Goal: Task Accomplishment & Management: Complete application form

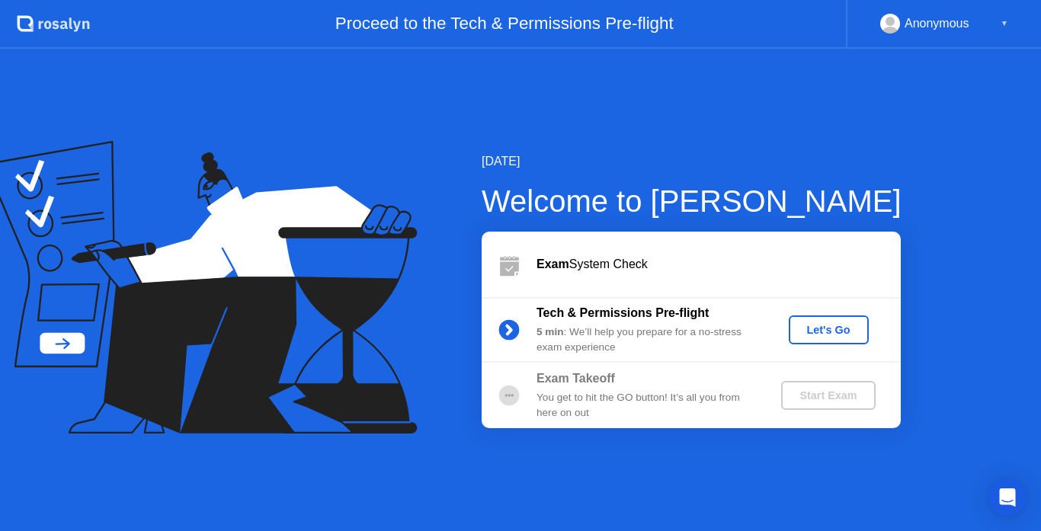
click at [818, 335] on div "Let's Go" at bounding box center [829, 330] width 68 height 12
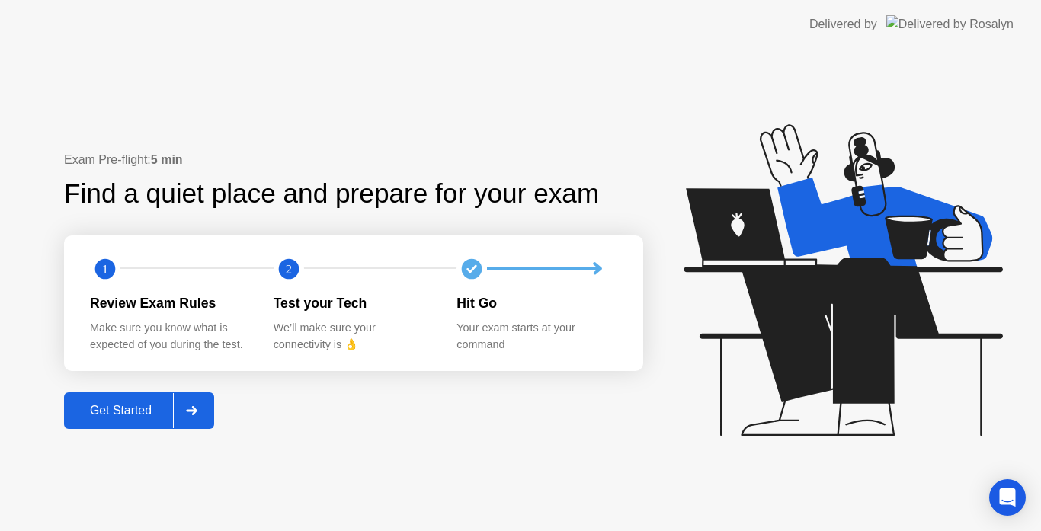
click at [158, 409] on div "Get Started" at bounding box center [121, 411] width 104 height 14
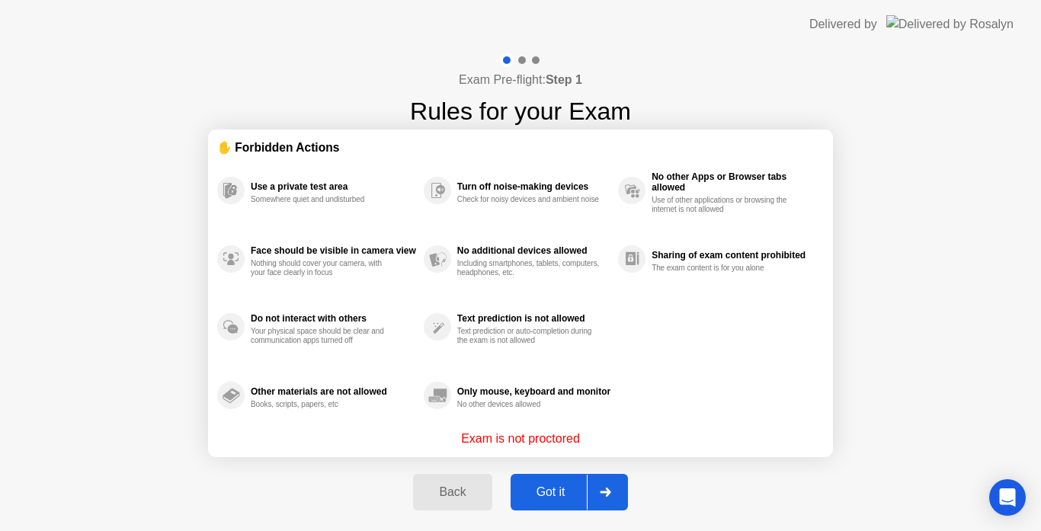
click at [617, 502] on div at bounding box center [605, 492] width 37 height 35
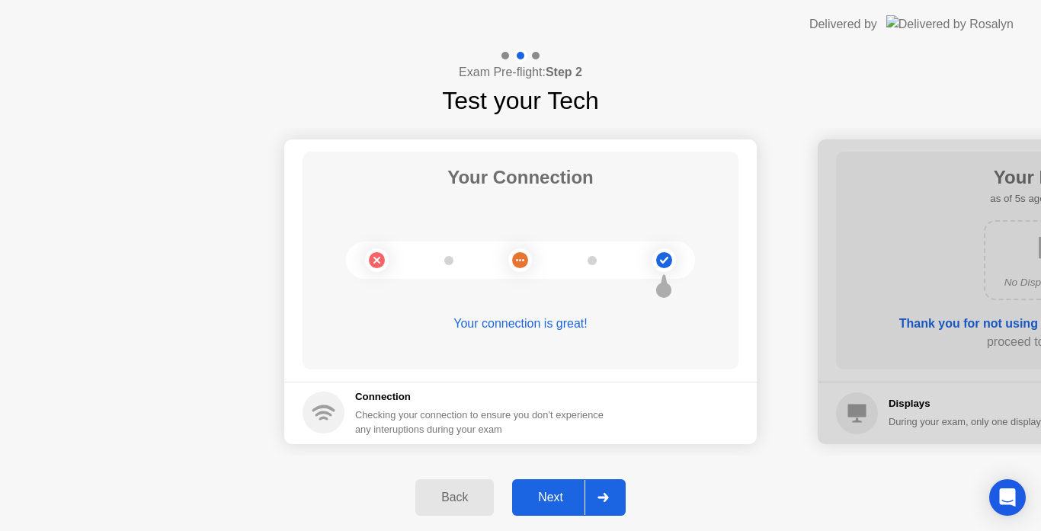
click at [621, 495] on div at bounding box center [603, 497] width 37 height 35
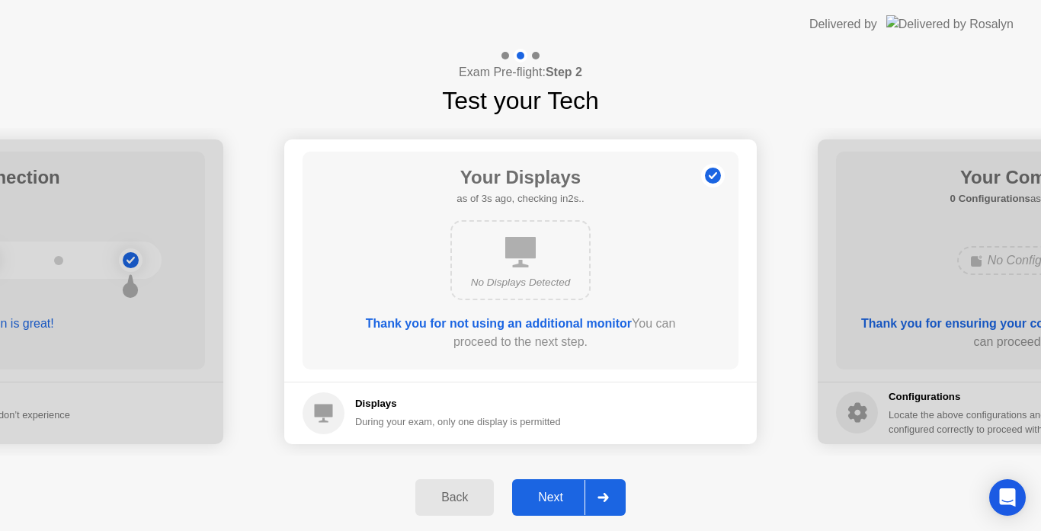
click at [621, 495] on div at bounding box center [603, 497] width 37 height 35
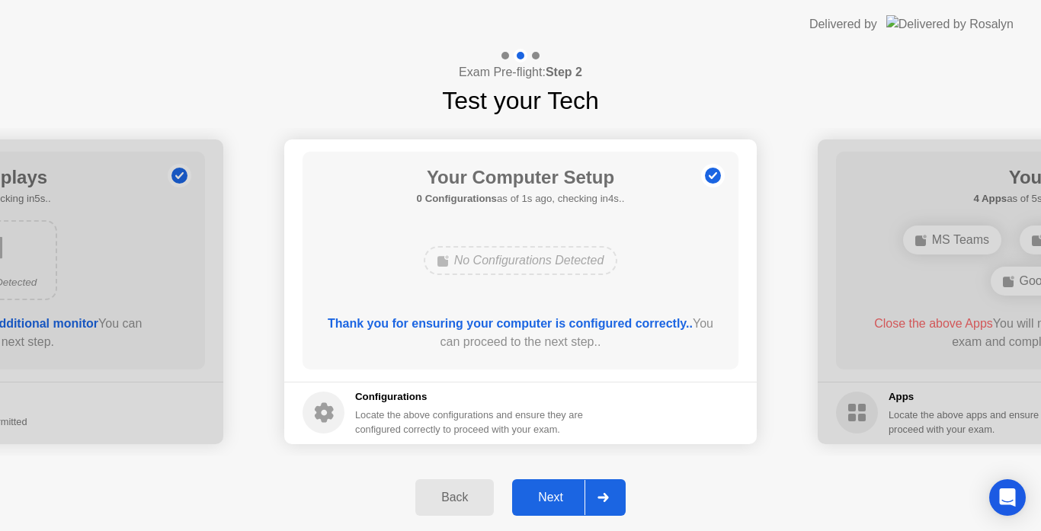
click at [621, 495] on div at bounding box center [603, 497] width 37 height 35
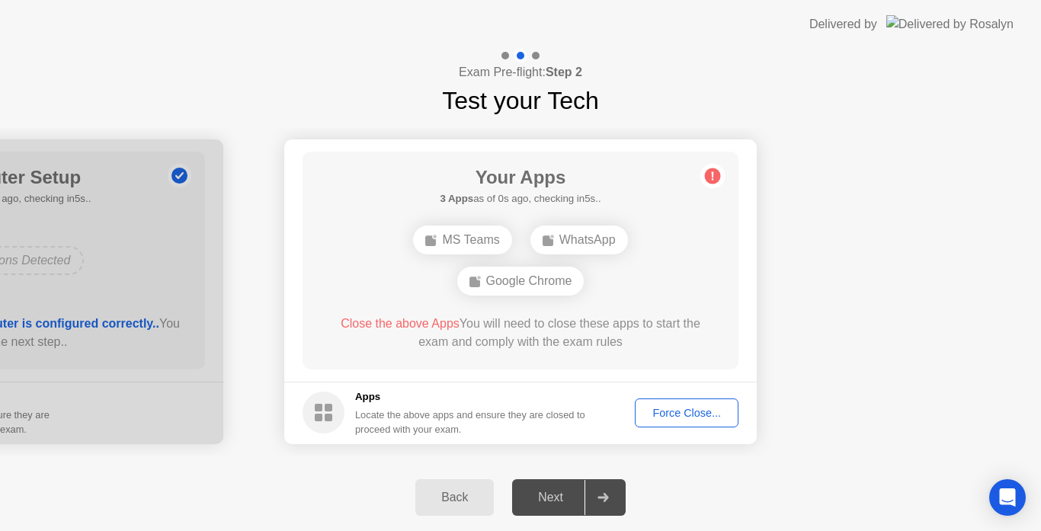
click at [676, 417] on div "Force Close..." at bounding box center [686, 413] width 93 height 12
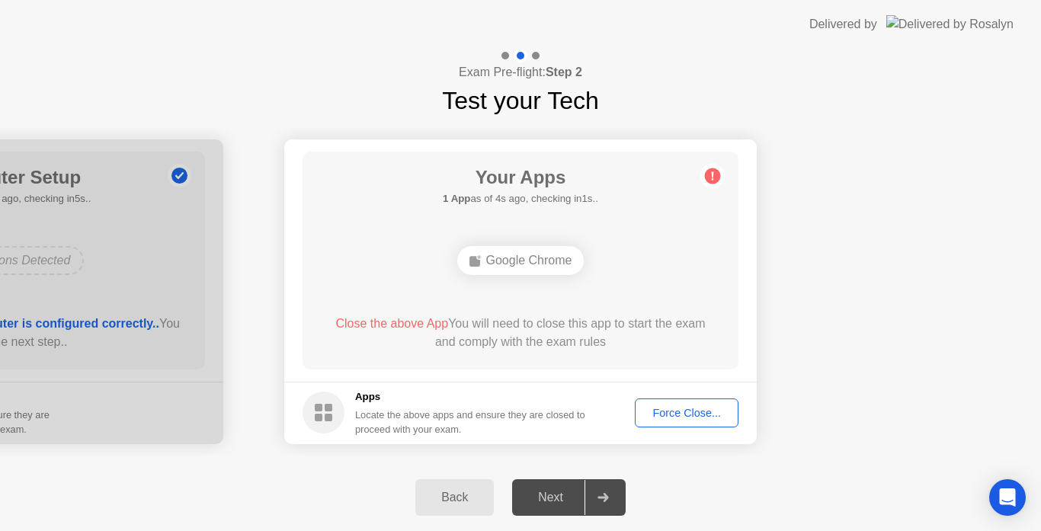
click at [604, 498] on icon at bounding box center [603, 497] width 11 height 9
click at [688, 412] on div "Force Close..." at bounding box center [686, 413] width 93 height 12
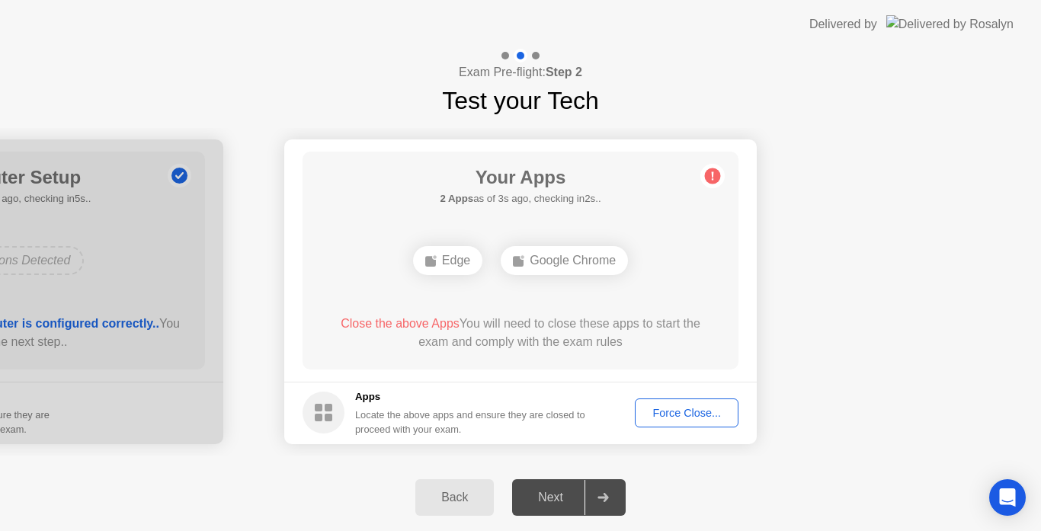
click at [605, 503] on div at bounding box center [603, 497] width 37 height 35
click at [676, 415] on div "Force Close..." at bounding box center [686, 413] width 93 height 12
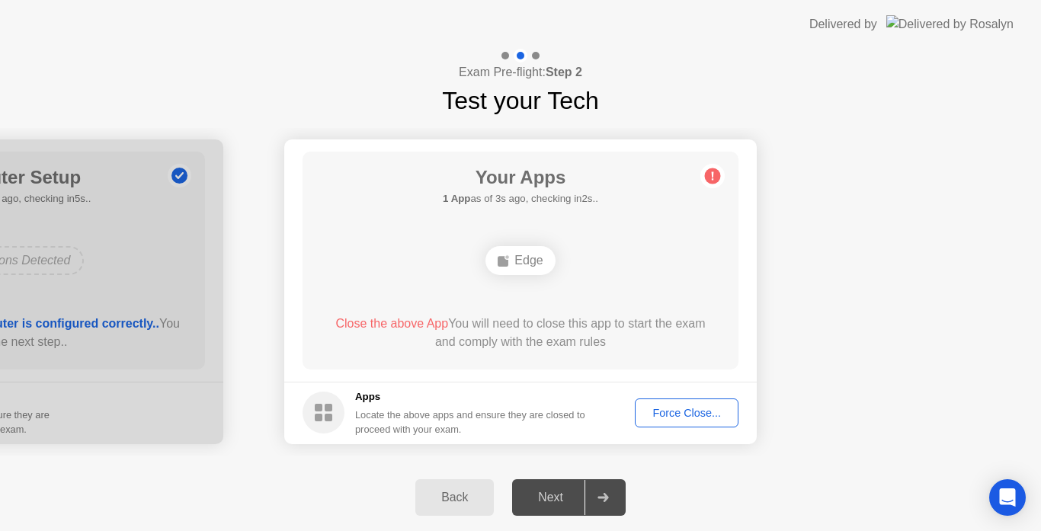
click at [605, 500] on icon at bounding box center [603, 497] width 11 height 9
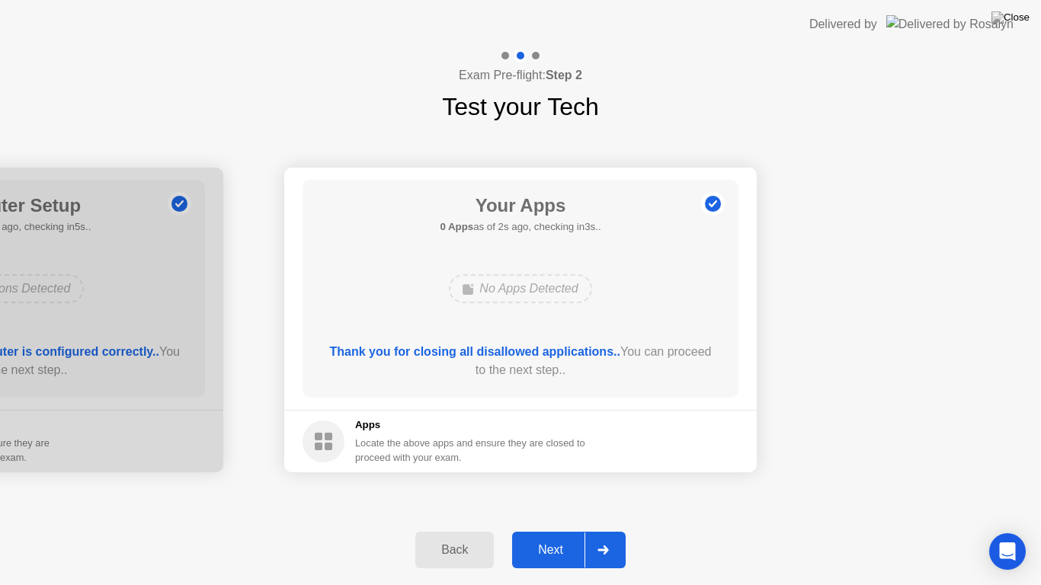
click at [608, 531] on icon at bounding box center [603, 550] width 11 height 9
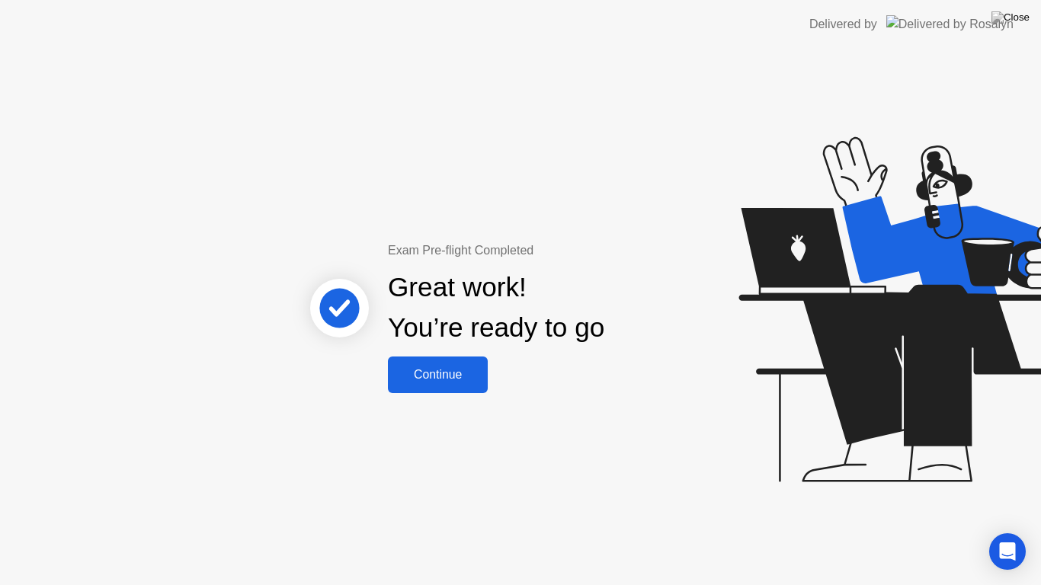
click at [427, 382] on div "Continue" at bounding box center [438, 375] width 91 height 14
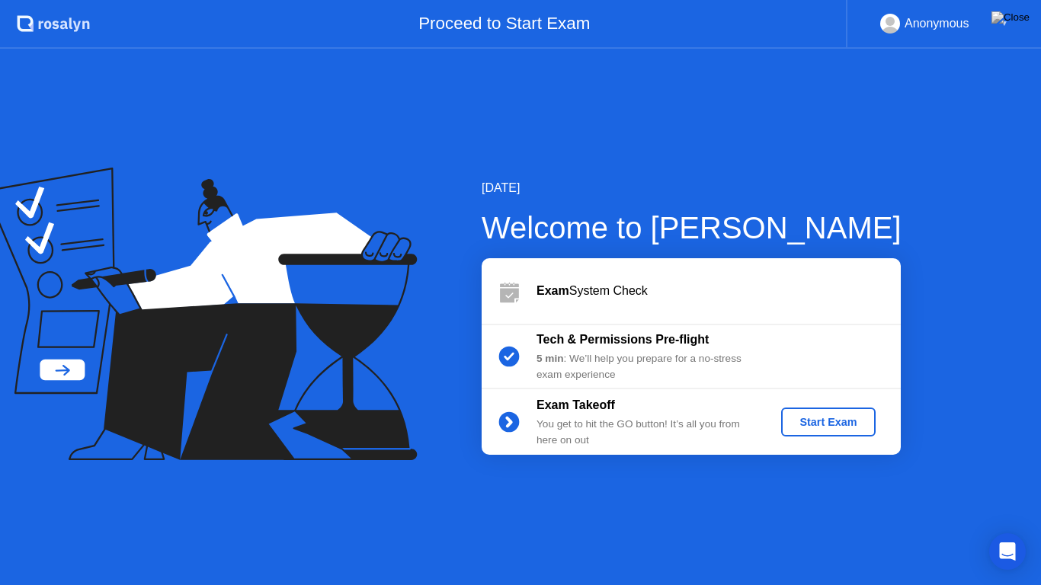
click at [803, 416] on div "Start Exam" at bounding box center [828, 422] width 82 height 12
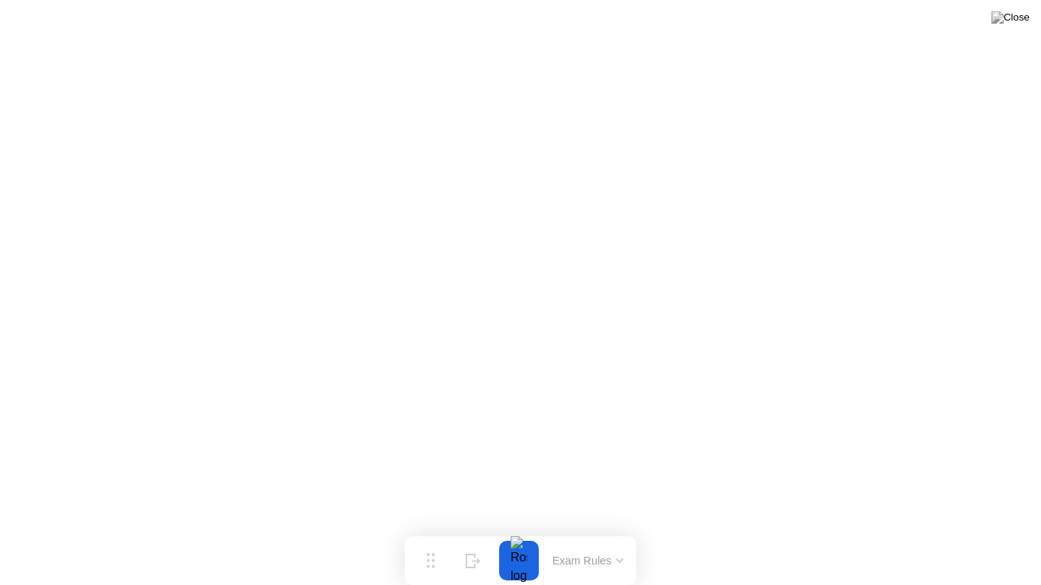
click at [1009, 24] on button at bounding box center [1011, 18] width 46 height 20
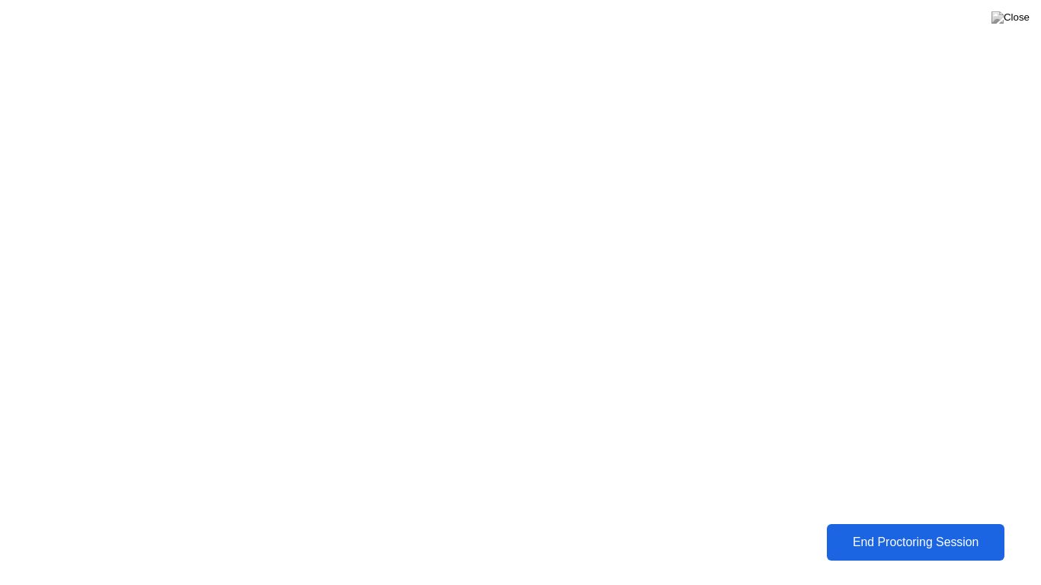
click at [891, 531] on div "End Proctoring Session" at bounding box center [915, 543] width 169 height 14
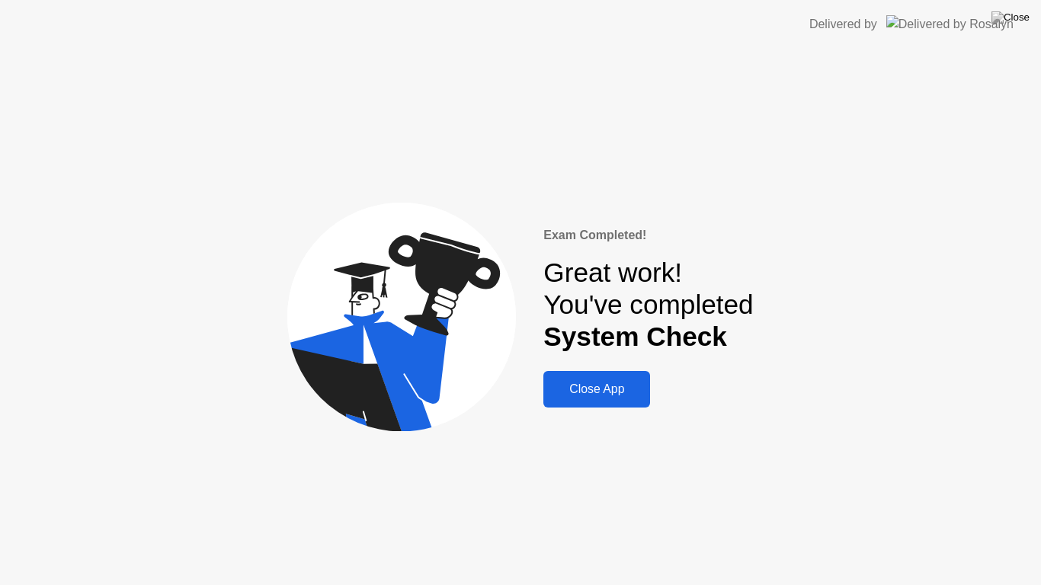
click at [606, 391] on div "Close App" at bounding box center [597, 390] width 98 height 14
